Goal: Find specific page/section: Find specific page/section

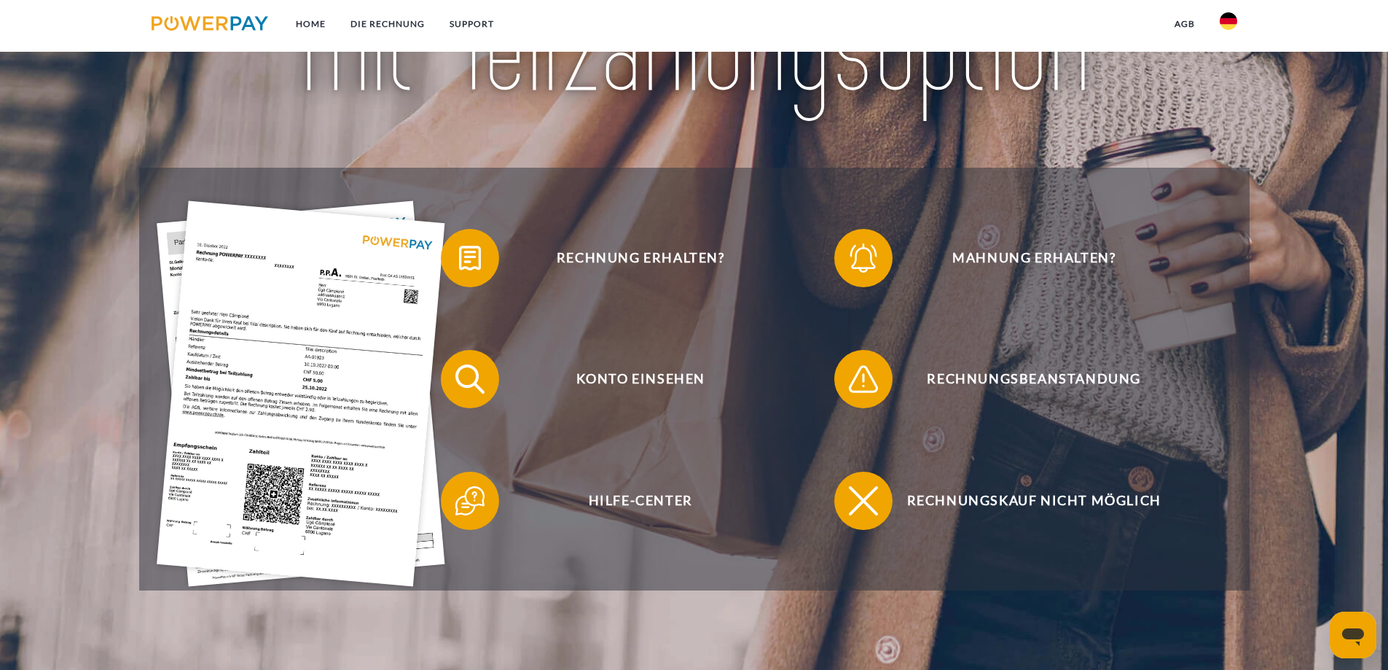
scroll to position [292, 0]
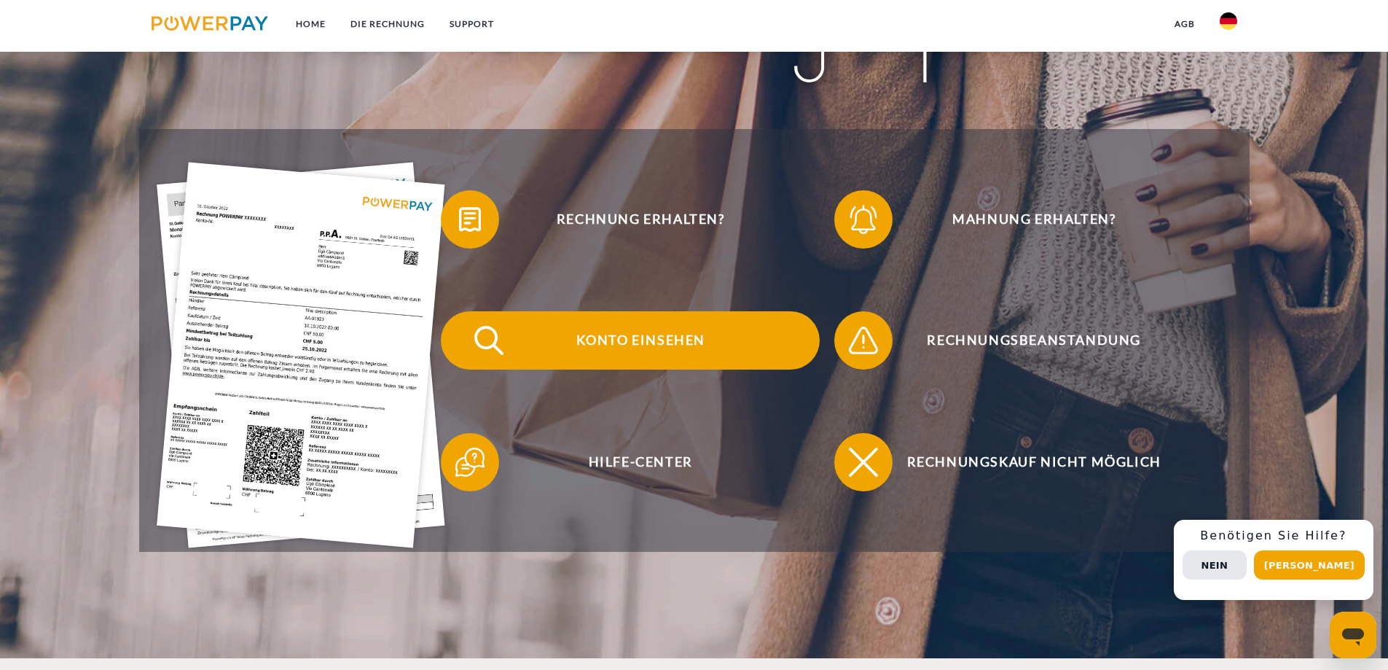
click at [690, 350] on span "Konto einsehen" at bounding box center [640, 340] width 357 height 58
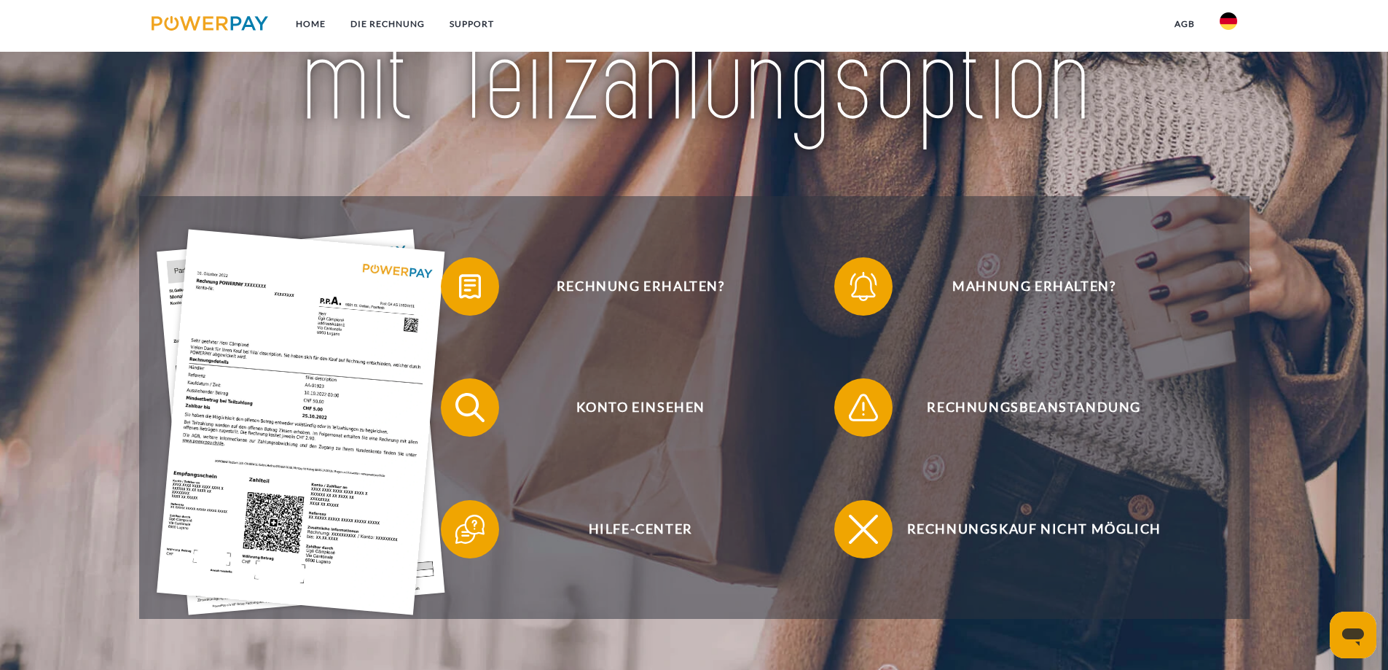
scroll to position [292, 0]
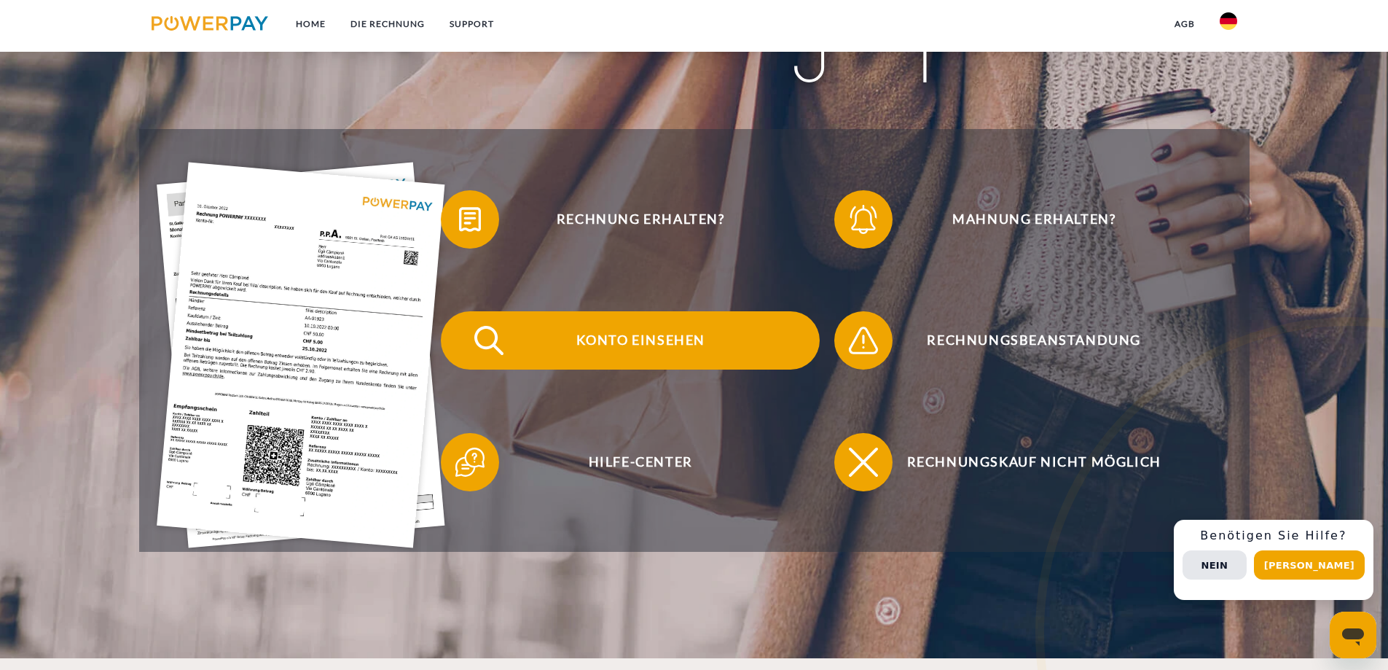
click at [665, 348] on span "Konto einsehen" at bounding box center [640, 340] width 357 height 58
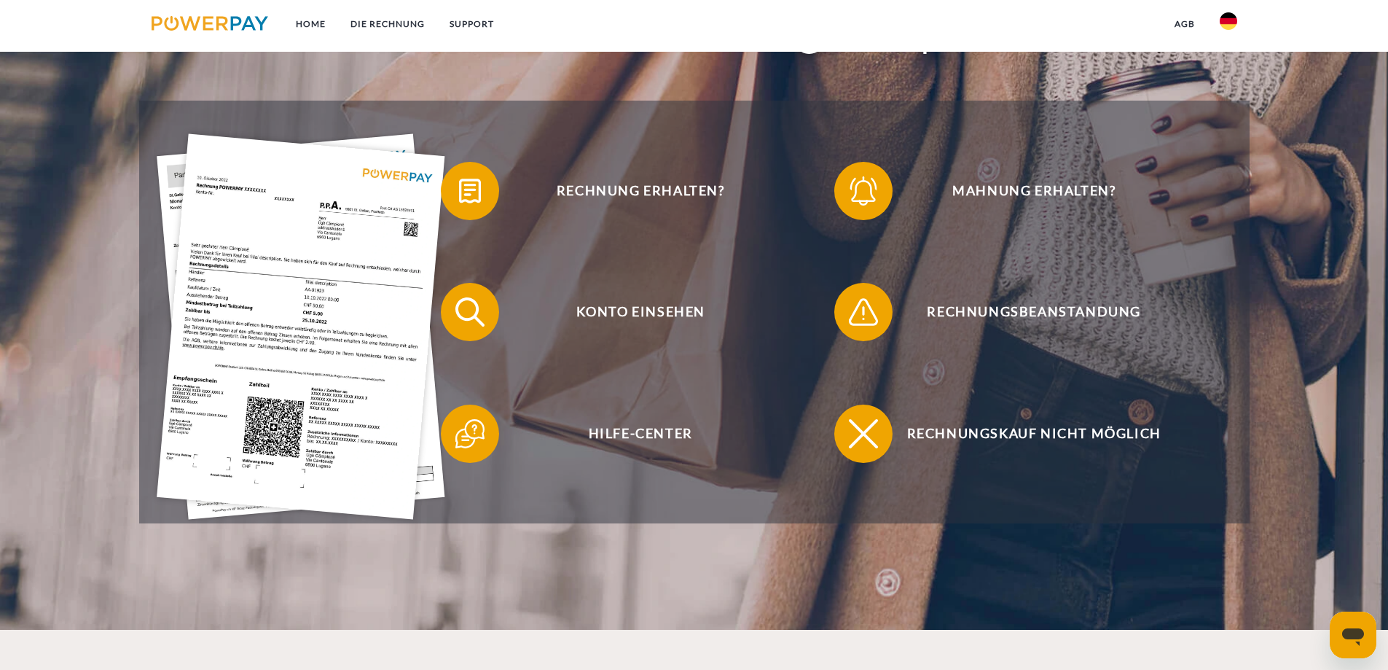
scroll to position [364, 0]
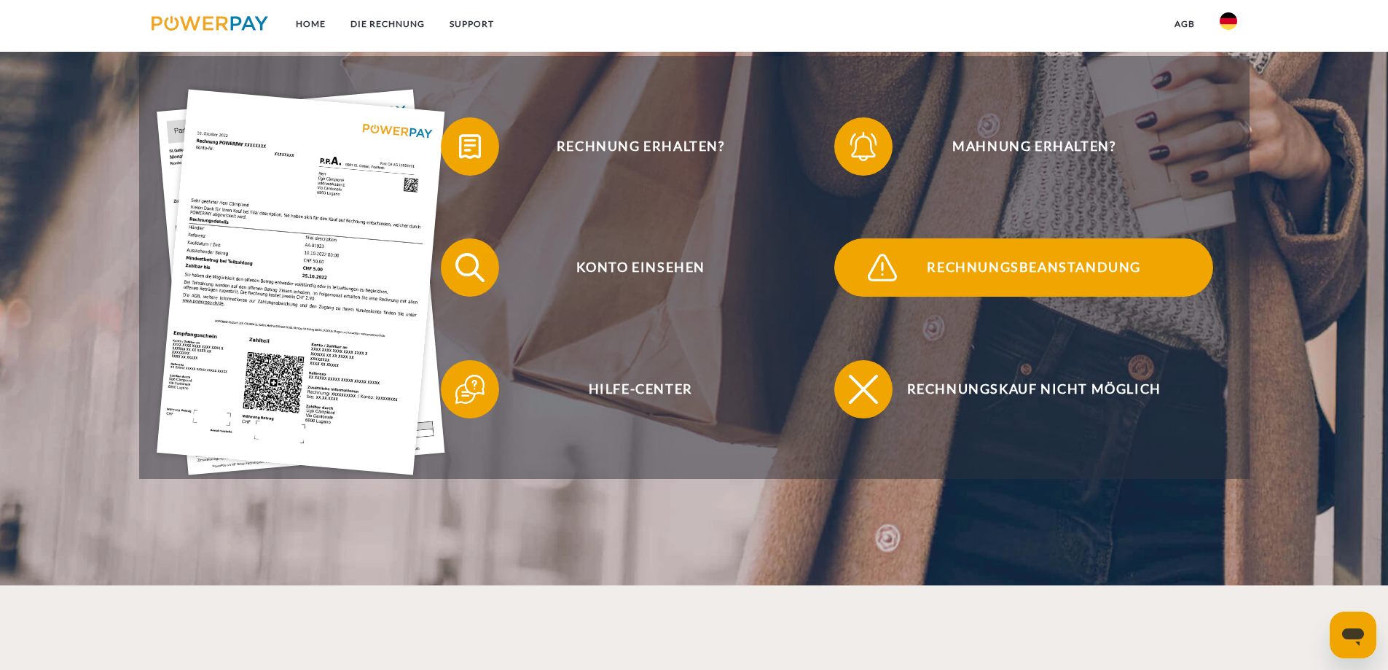
click at [1005, 275] on span "Rechnungsbeanstandung" at bounding box center [1034, 267] width 357 height 58
